Goal: Task Accomplishment & Management: Manage account settings

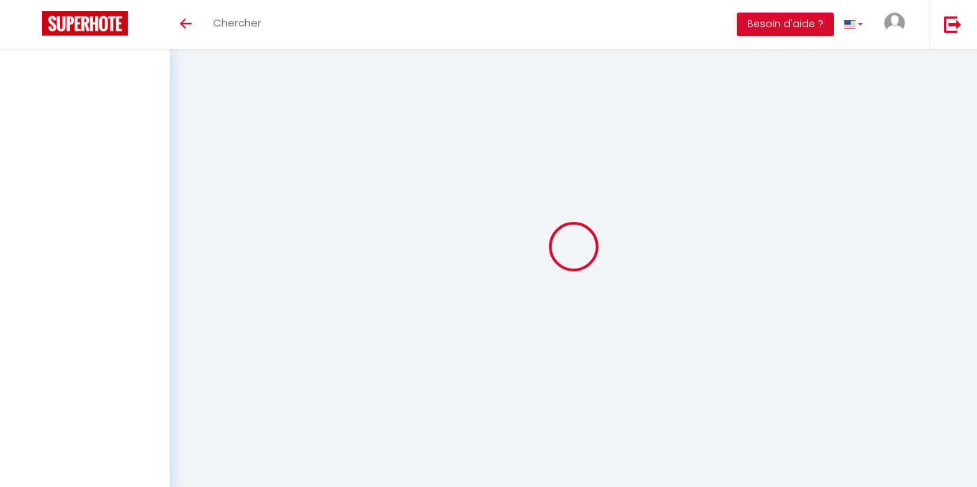
select select
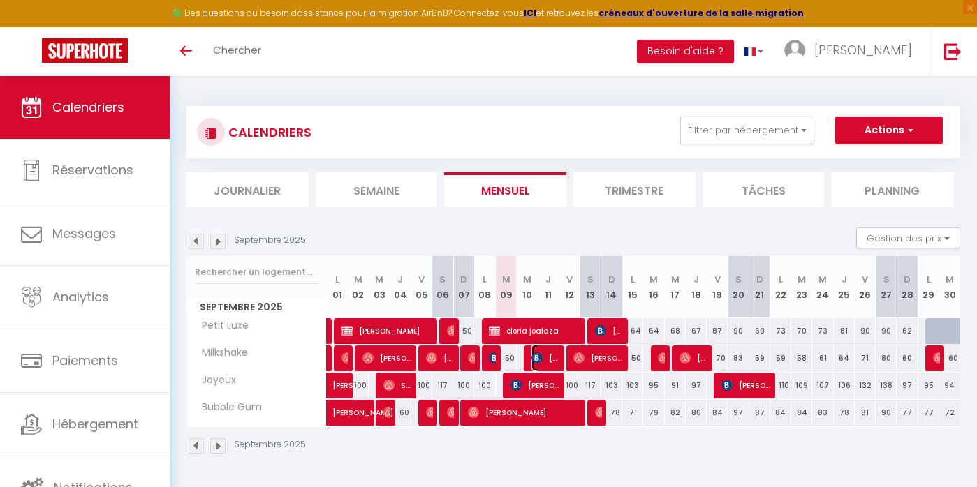
click at [553, 357] on span "[PERSON_NAME]" at bounding box center [545, 358] width 28 height 27
select select "OK"
select select "KO"
select select "0"
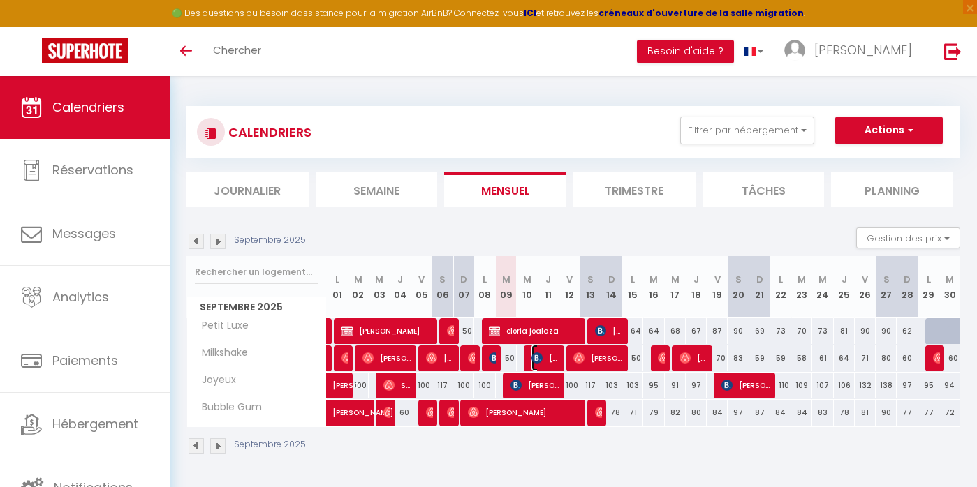
select select "1"
select select
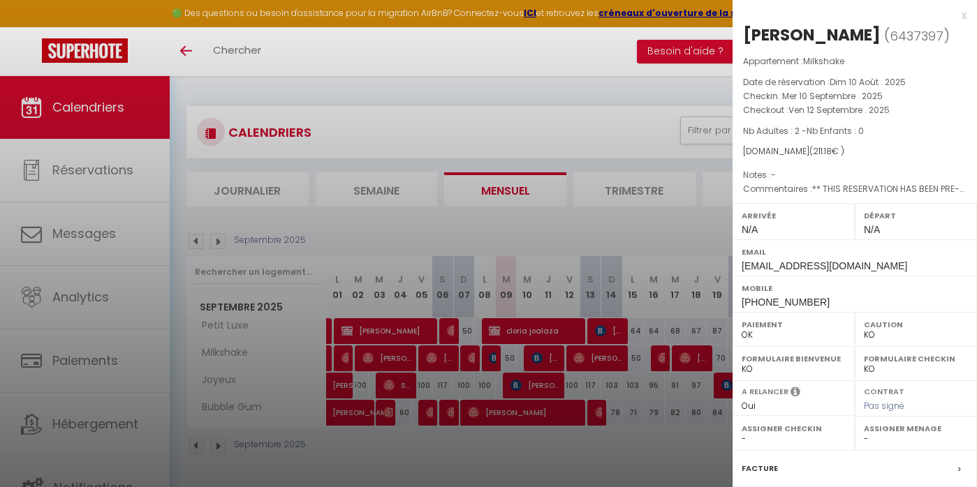
click at [235, 93] on div at bounding box center [488, 243] width 977 height 487
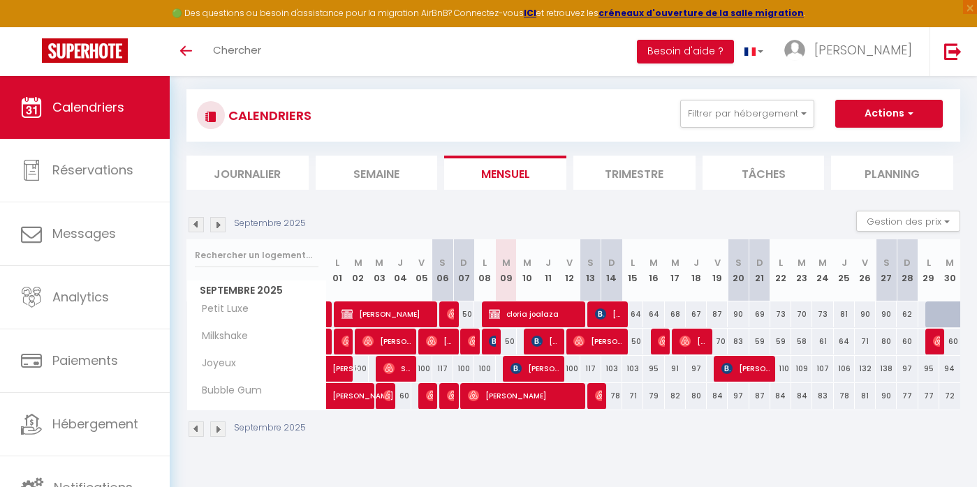
scroll to position [76, 0]
